Goal: Information Seeking & Learning: Learn about a topic

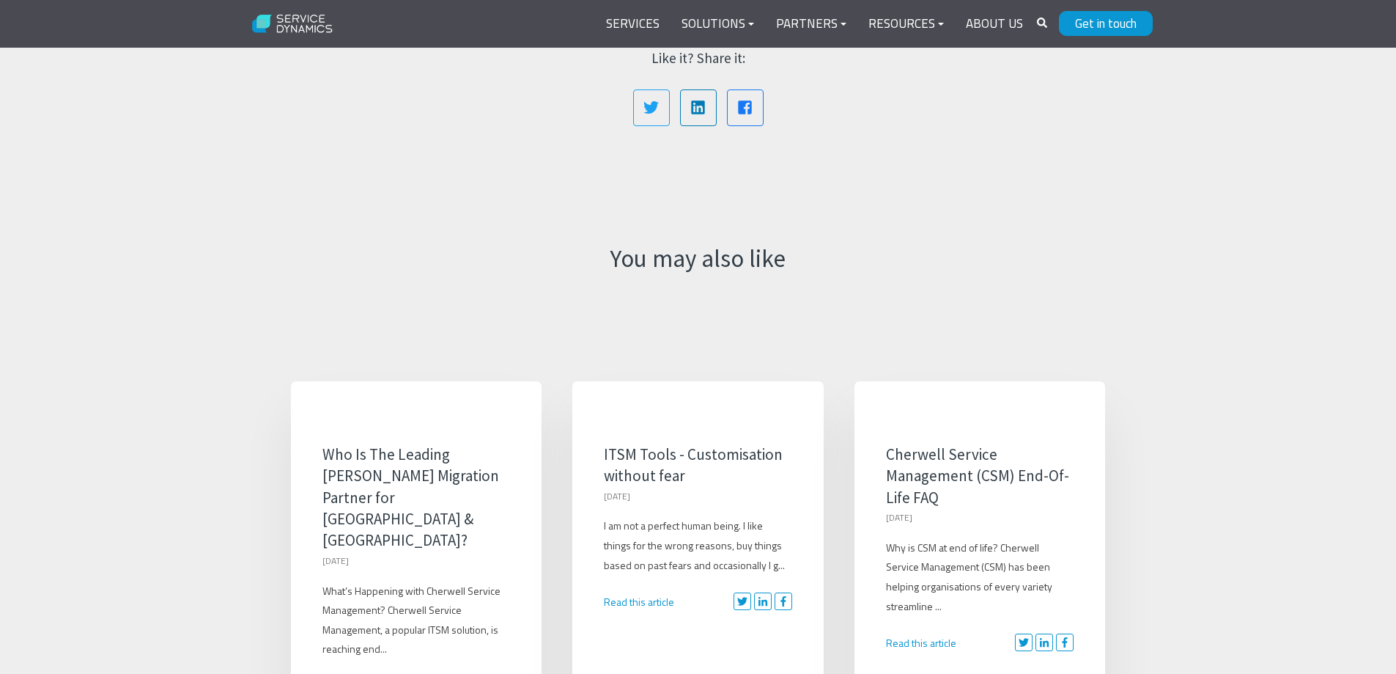
scroll to position [1098, 0]
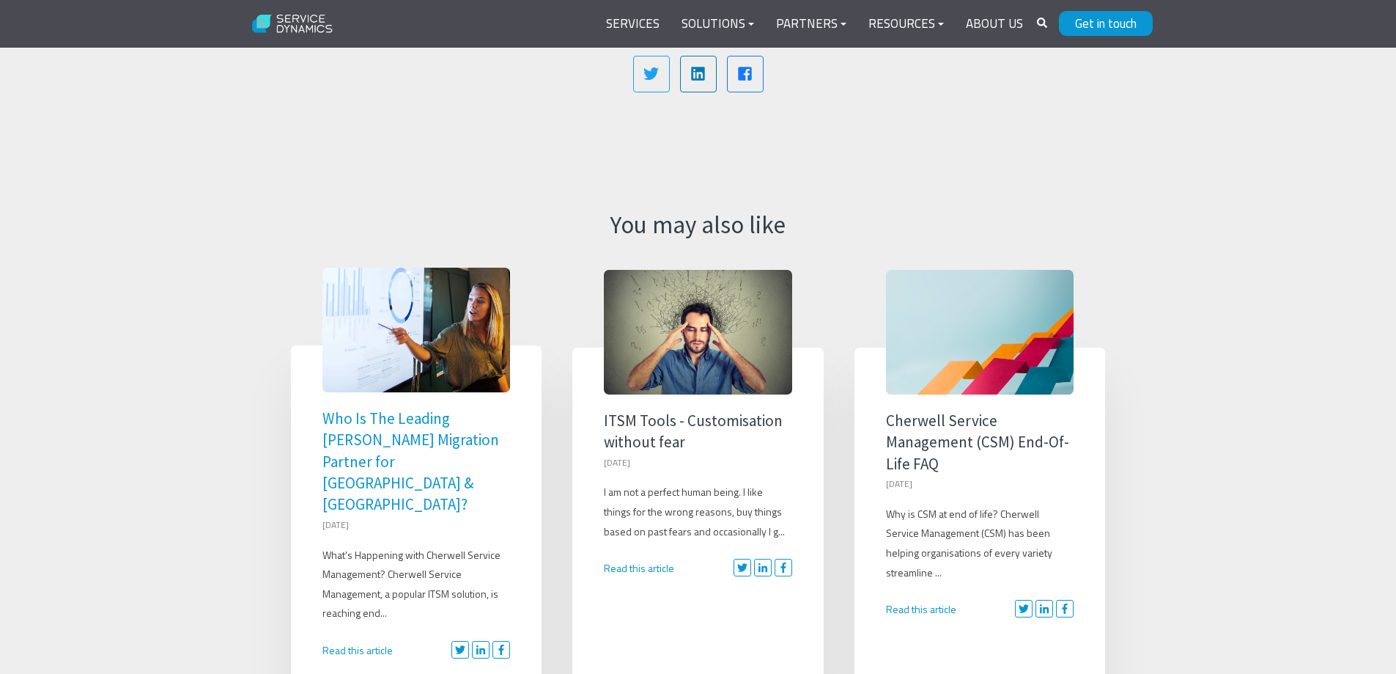
click at [364, 408] on link "Who Is The Leading Cherwell Migration Partner for Australia & New Zealand?" at bounding box center [410, 461] width 177 height 106
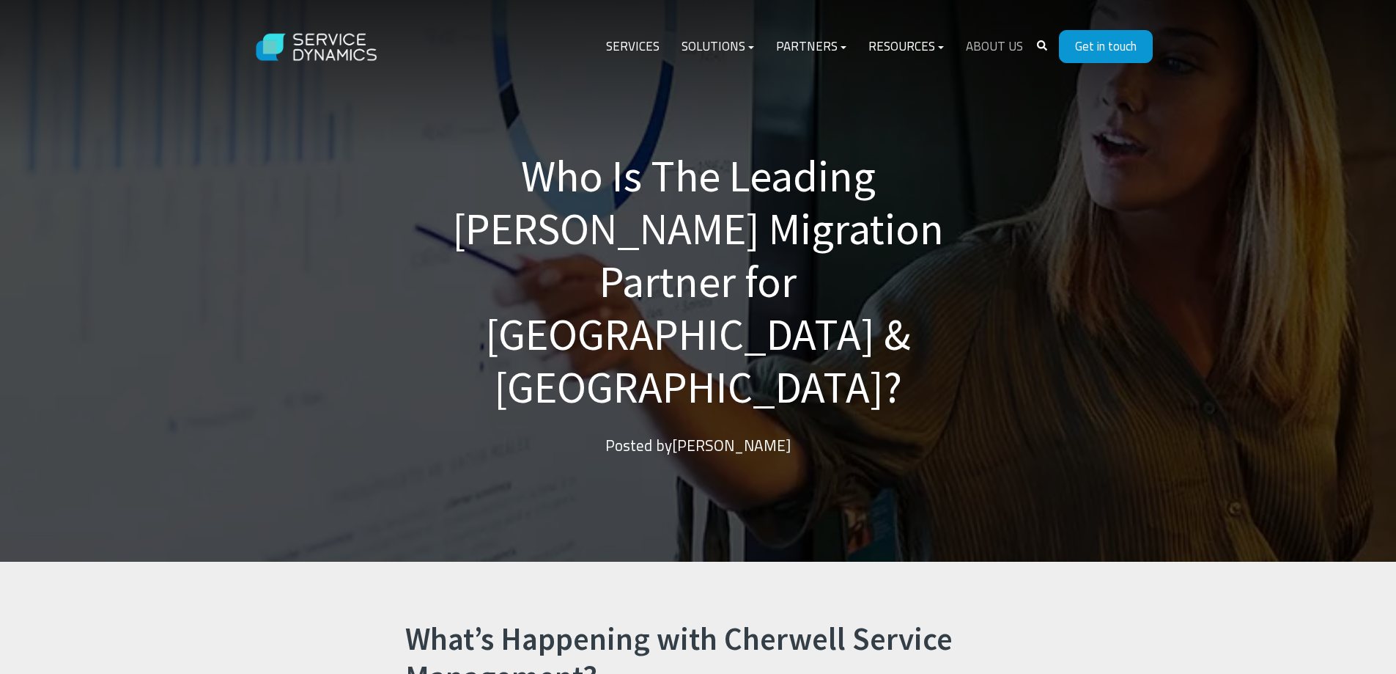
click at [997, 43] on link "About Us" at bounding box center [994, 46] width 79 height 35
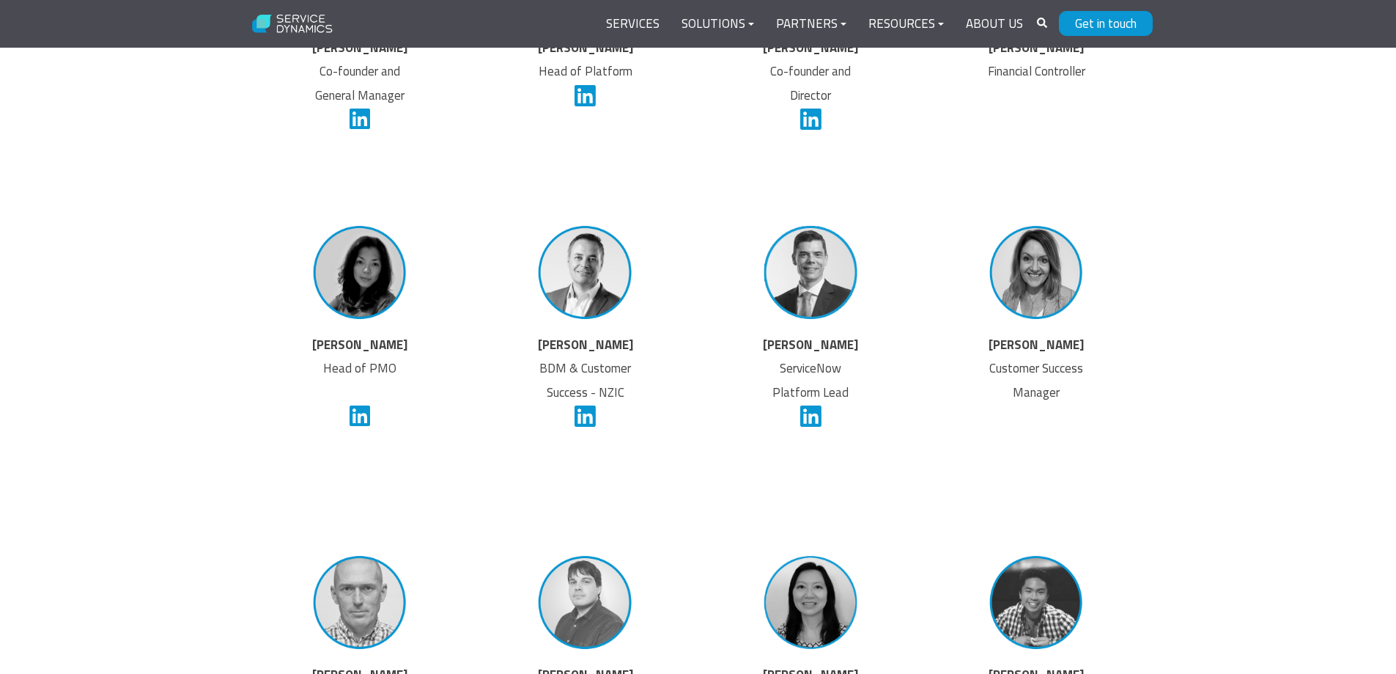
scroll to position [2908, 0]
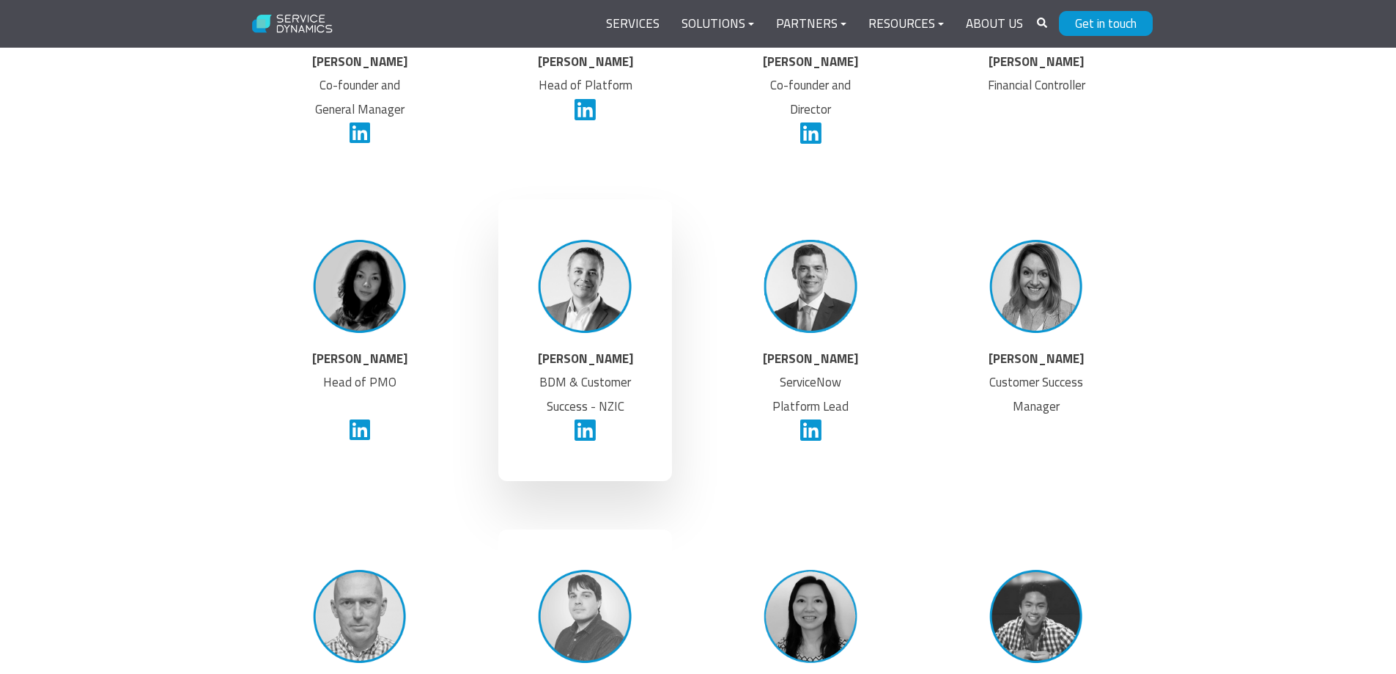
click at [589, 314] on img at bounding box center [585, 286] width 111 height 111
click at [587, 363] on strong "[PERSON_NAME]" at bounding box center [585, 358] width 95 height 19
click at [587, 424] on icon at bounding box center [585, 429] width 21 height 21
